Goal: Information Seeking & Learning: Find specific page/section

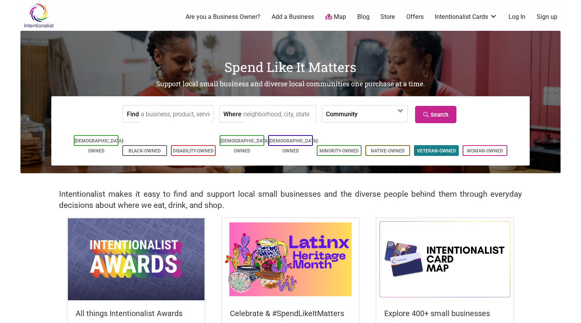
click at [427, 145] on li "Veteran-Owned" at bounding box center [436, 150] width 45 height 11
click at [178, 114] on input "Find" at bounding box center [176, 114] width 71 height 17
click at [430, 148] on link "Veteran-Owned" at bounding box center [436, 150] width 39 height 5
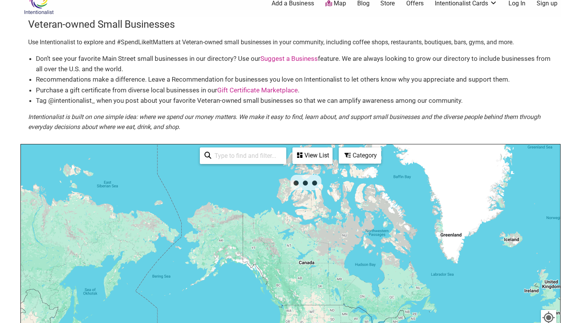
scroll to position [13, 0]
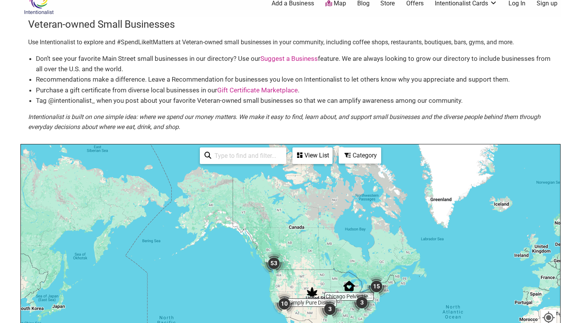
click at [259, 150] on input "search" at bounding box center [246, 155] width 70 height 15
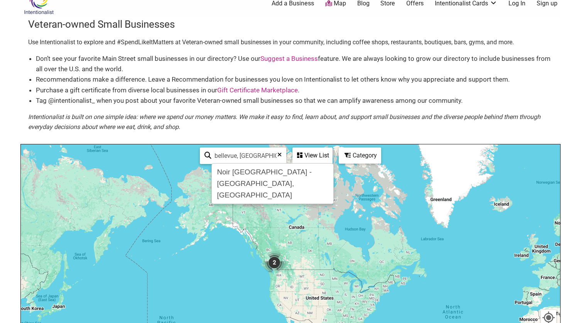
click at [306, 158] on div "View List" at bounding box center [312, 155] width 39 height 15
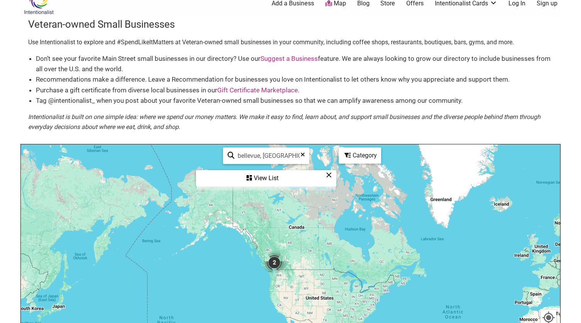
click at [280, 176] on div "View List" at bounding box center [266, 178] width 139 height 15
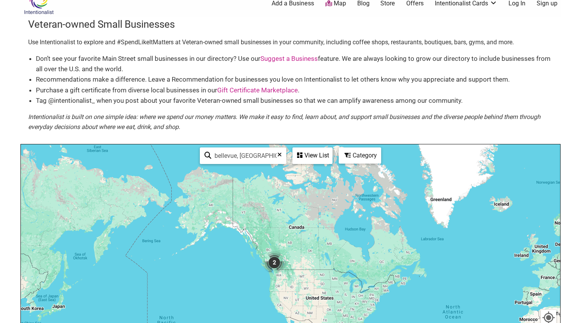
click at [263, 162] on input "bellevue, wa" at bounding box center [246, 155] width 70 height 15
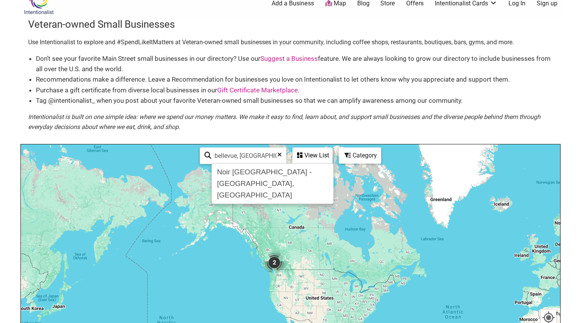
click at [219, 152] on input "bellevue, wa" at bounding box center [246, 155] width 70 height 15
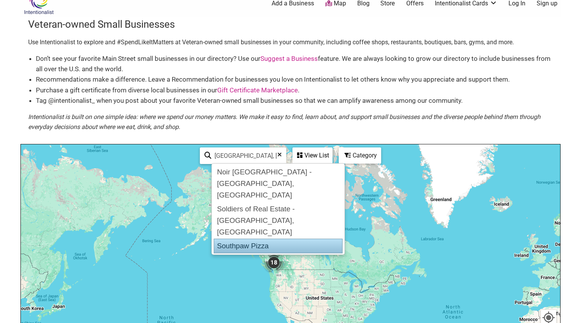
click at [228, 239] on div "Southpaw Pizza" at bounding box center [278, 246] width 129 height 15
type input "Southpaw Pizza"
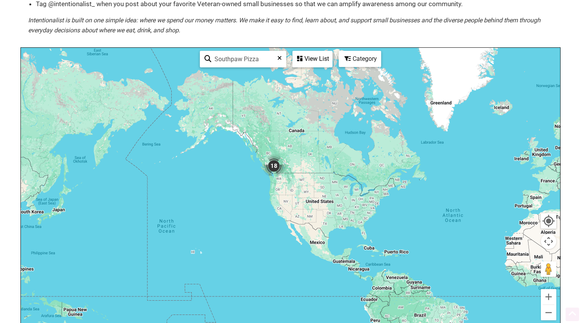
scroll to position [112, 0]
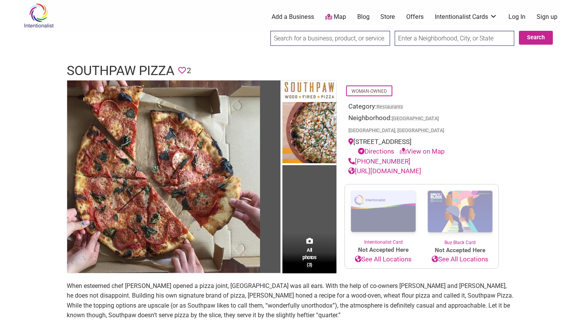
click at [388, 167] on link "http://www.southpawpizza.com/" at bounding box center [384, 171] width 73 height 8
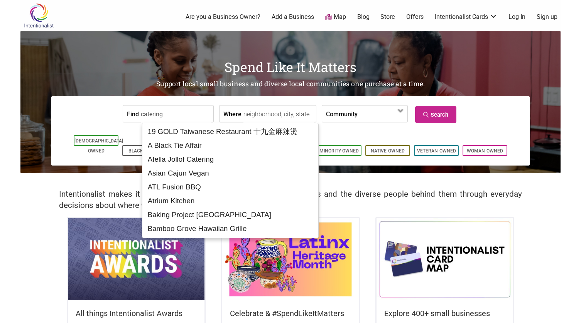
type input "catering"
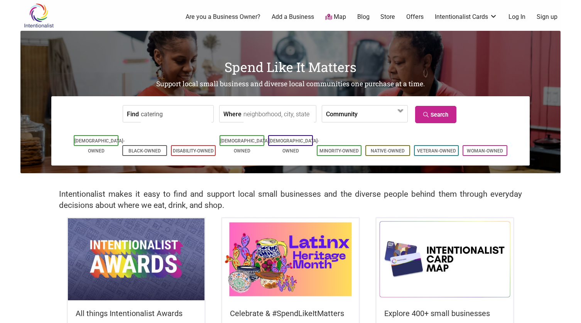
click at [249, 115] on input "Where" at bounding box center [278, 114] width 71 height 17
type input "bellevue, wa"
click at [423, 148] on link "Veteran-Owned" at bounding box center [436, 150] width 39 height 5
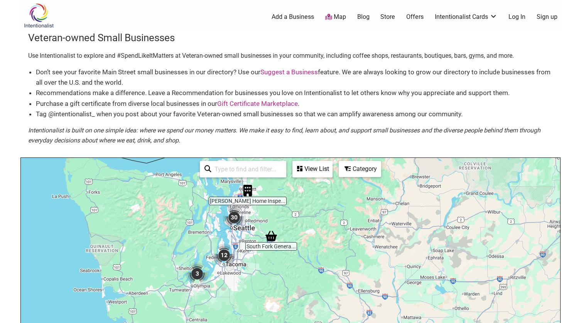
drag, startPoint x: 223, startPoint y: 224, endPoint x: 285, endPoint y: 228, distance: 62.2
click at [285, 228] on div at bounding box center [290, 308] width 539 height 300
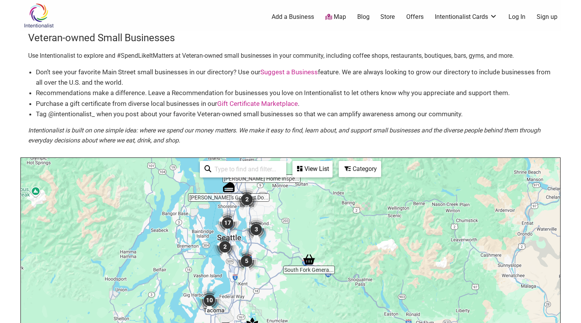
click at [362, 163] on div "Category" at bounding box center [359, 169] width 41 height 15
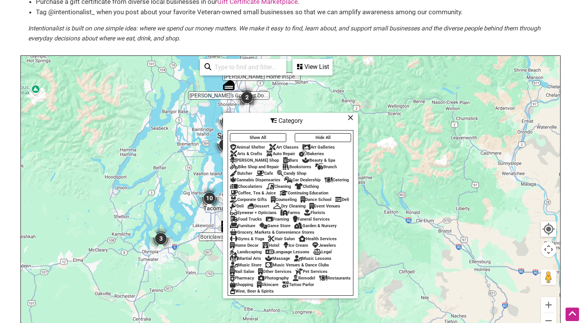
scroll to position [103, 0]
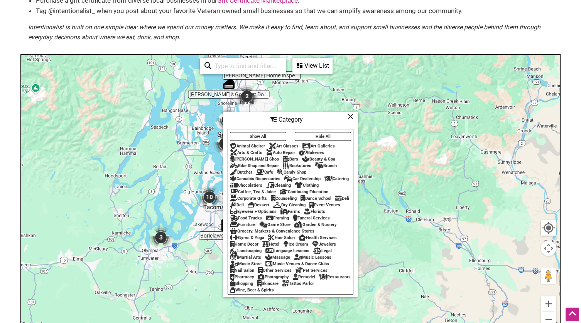
click at [319, 280] on div "Restaurants" at bounding box center [335, 277] width 32 height 5
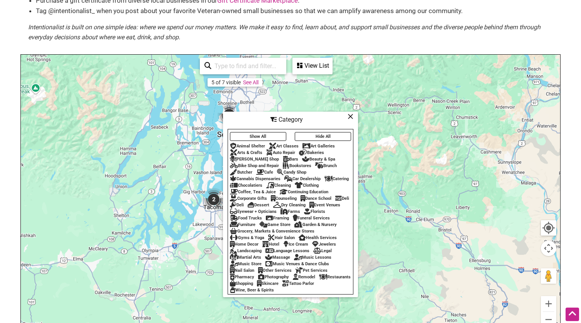
click at [179, 145] on div at bounding box center [290, 205] width 539 height 300
click at [318, 66] on div "View List" at bounding box center [312, 66] width 39 height 15
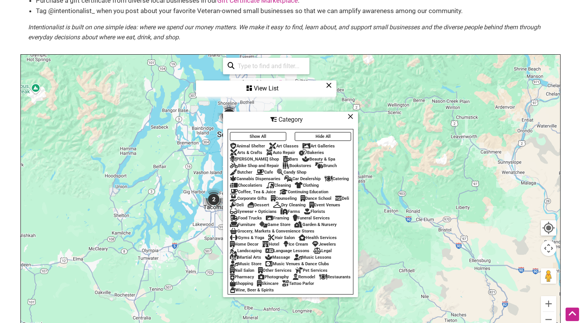
click at [170, 141] on div at bounding box center [290, 205] width 539 height 300
click at [331, 86] on icon at bounding box center [329, 85] width 6 height 0
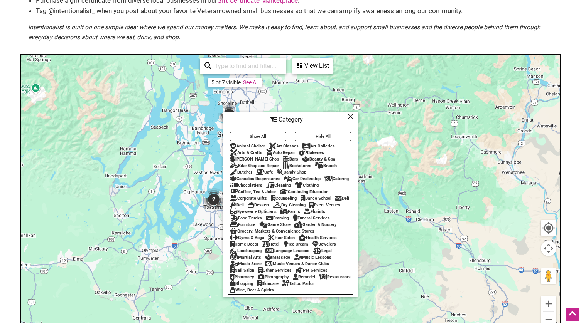
click at [351, 117] on icon at bounding box center [350, 116] width 6 height 0
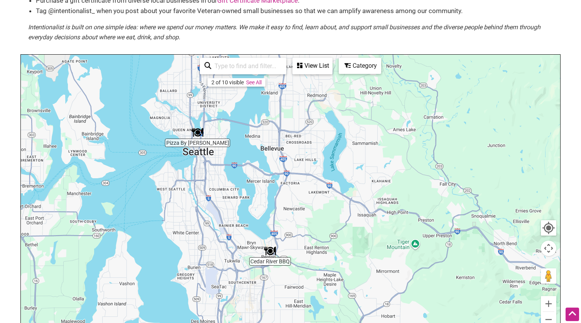
drag, startPoint x: 151, startPoint y: 199, endPoint x: 202, endPoint y: 288, distance: 102.6
click at [202, 288] on div at bounding box center [290, 205] width 539 height 300
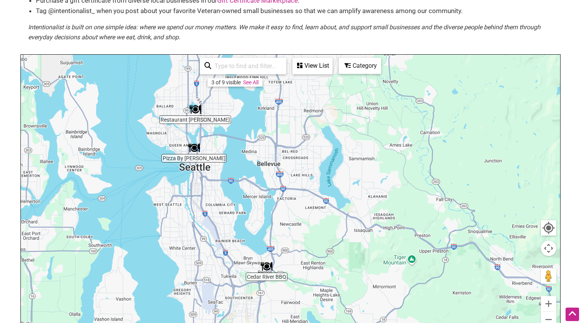
click at [198, 107] on img "Restaurant Christine" at bounding box center [195, 110] width 12 height 12
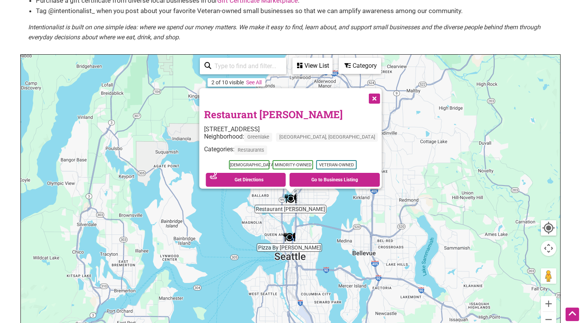
click at [163, 197] on div "To navigate, press the arrow keys. Restaurant Christine 2227 N 56th St, Seattle…" at bounding box center [290, 205] width 539 height 300
click at [289, 239] on img "Pizza By Ruffin" at bounding box center [289, 238] width 12 height 12
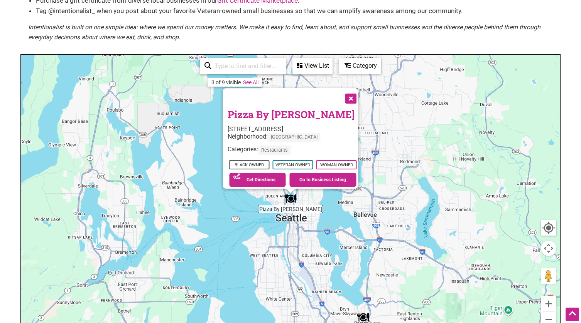
click at [329, 246] on div "To navigate, press the arrow keys. Pizza By Ruffin 400 Fairview Ave N #107, Sea…" at bounding box center [290, 205] width 539 height 300
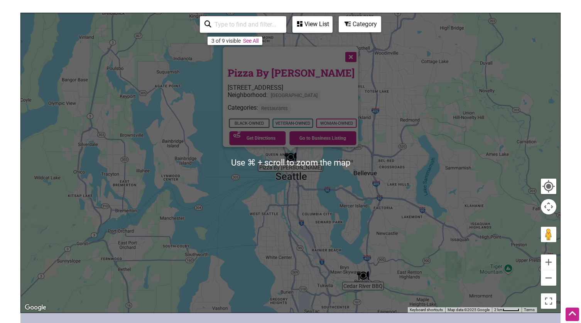
scroll to position [146, 0]
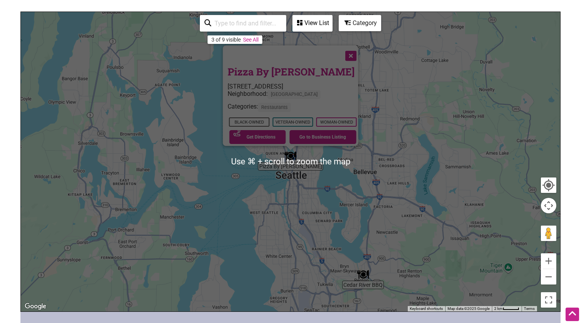
click at [329, 246] on div "To navigate, press the arrow keys. Pizza By Ruffin 400 Fairview Ave N #107, Sea…" at bounding box center [290, 162] width 539 height 300
click at [376, 178] on div "To navigate, press the arrow keys. Pizza By Ruffin 400 Fairview Ave N #107, Sea…" at bounding box center [290, 162] width 539 height 300
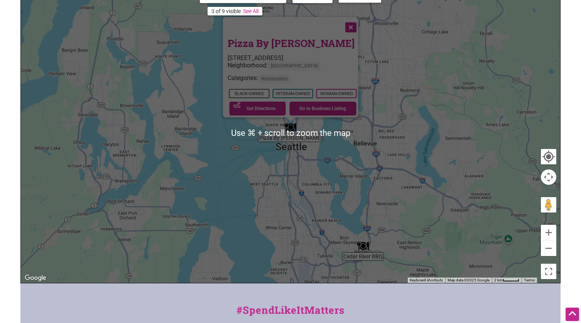
scroll to position [176, 0]
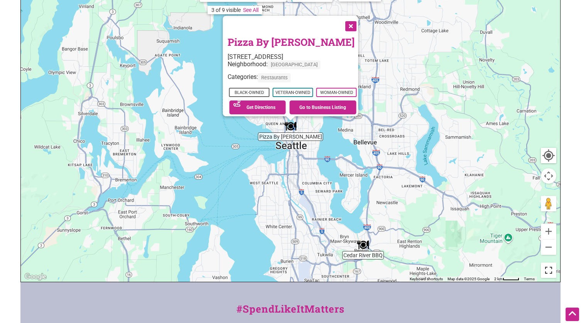
click at [546, 271] on button "Toggle fullscreen view" at bounding box center [548, 271] width 17 height 17
click at [365, 243] on img "Cedar River BBQ" at bounding box center [363, 245] width 12 height 12
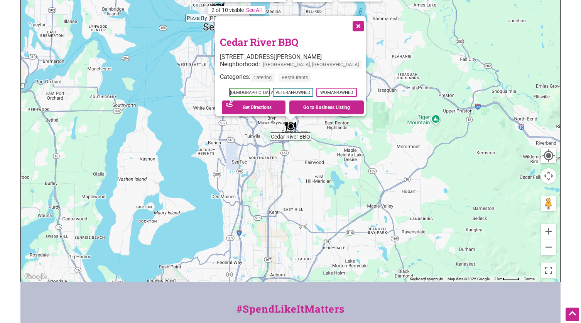
click at [354, 158] on div "To navigate, press the arrow keys. Cedar River BBQ 304 Wells Ave S, Renton, WA …" at bounding box center [290, 132] width 539 height 300
click at [354, 27] on button "Close" at bounding box center [357, 25] width 19 height 19
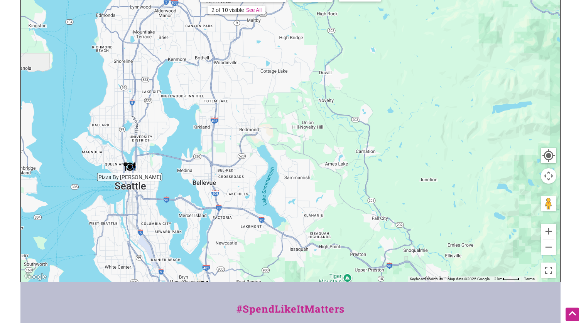
drag, startPoint x: 364, startPoint y: 28, endPoint x: 258, endPoint y: 232, distance: 229.9
click at [258, 232] on div "To navigate, press the arrow keys." at bounding box center [290, 132] width 539 height 300
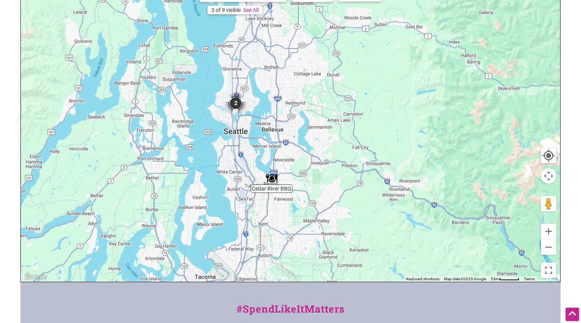
drag, startPoint x: 287, startPoint y: 184, endPoint x: 334, endPoint y: 98, distance: 98.3
click at [334, 98] on div "To navigate, press the arrow keys." at bounding box center [290, 132] width 539 height 300
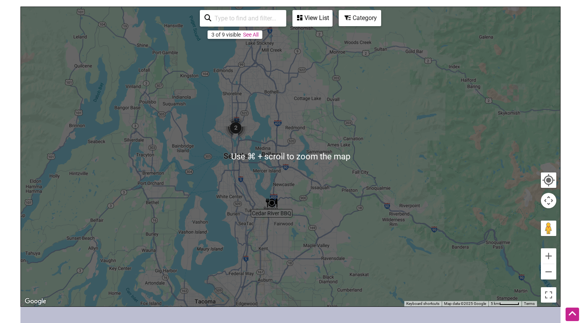
scroll to position [152, 0]
click at [256, 36] on link "See All" at bounding box center [250, 34] width 15 height 6
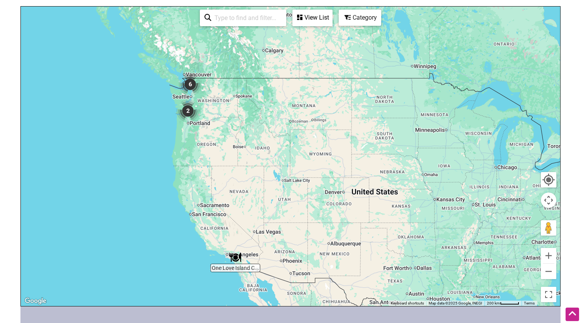
drag, startPoint x: 130, startPoint y: 103, endPoint x: 253, endPoint y: 115, distance: 123.2
click at [253, 115] on div "To navigate, press the arrow keys." at bounding box center [290, 157] width 539 height 300
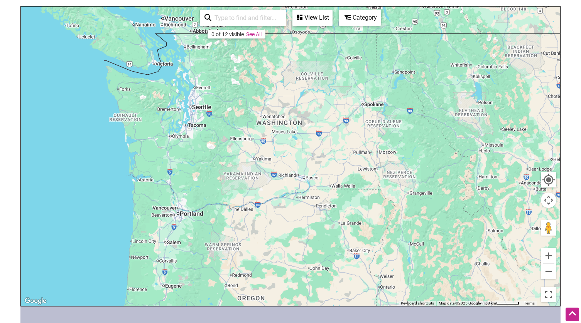
drag, startPoint x: 140, startPoint y: 103, endPoint x: 328, endPoint y: 122, distance: 189.0
click at [328, 122] on div "To navigate, press the arrow keys." at bounding box center [290, 157] width 539 height 300
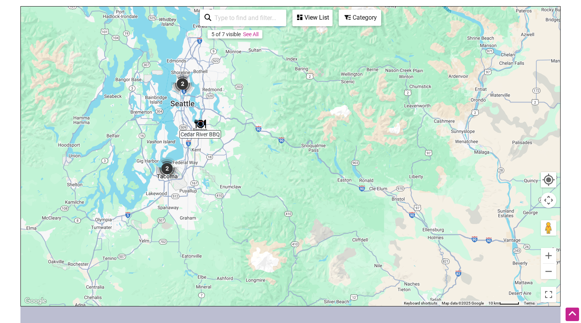
drag, startPoint x: 165, startPoint y: 130, endPoint x: 260, endPoint y: 124, distance: 95.0
click at [260, 124] on div "To navigate, press the arrow keys." at bounding box center [290, 157] width 539 height 300
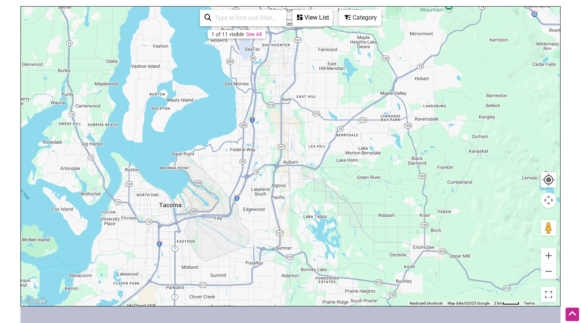
drag, startPoint x: 161, startPoint y: 189, endPoint x: 408, endPoint y: -17, distance: 321.3
click at [408, 0] on html "× Menu 0 Add a Business Map Blog Store Offers Intentionalist Cards Buy Black Ca…" at bounding box center [290, 9] width 581 height 323
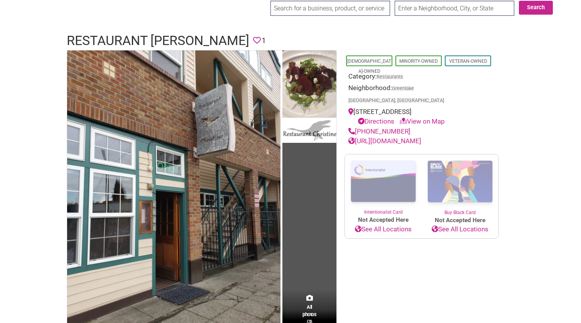
scroll to position [31, 0]
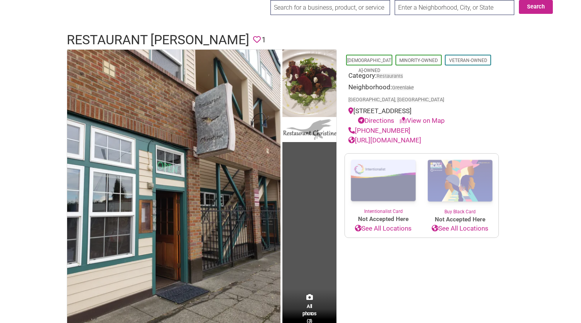
click at [421, 136] on link "https://restaurantchristineseattle.com/" at bounding box center [384, 140] width 73 height 8
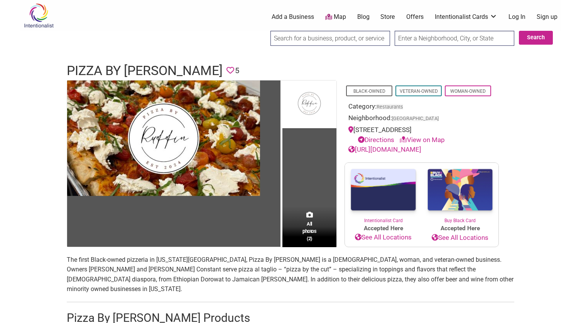
click at [407, 150] on link "[URL][DOMAIN_NAME]" at bounding box center [384, 150] width 73 height 8
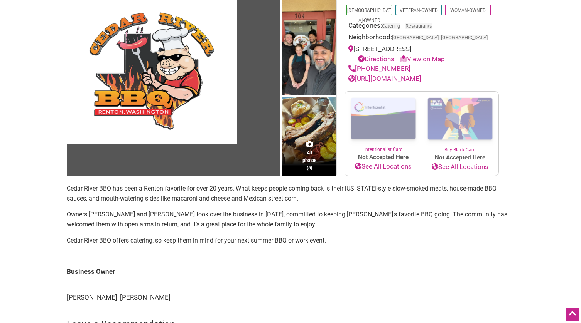
scroll to position [74, 0]
